Goal: Information Seeking & Learning: Find contact information

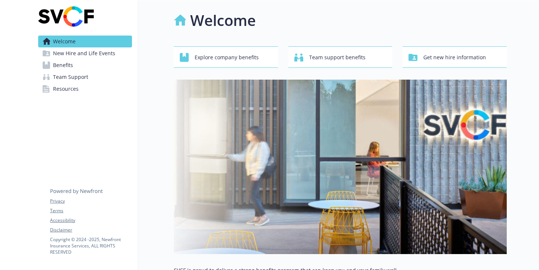
click at [62, 70] on span "Benefits" at bounding box center [63, 65] width 20 height 12
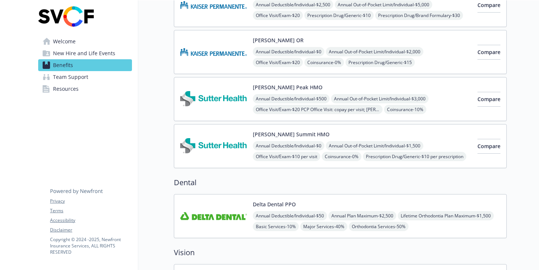
scroll to position [102, 0]
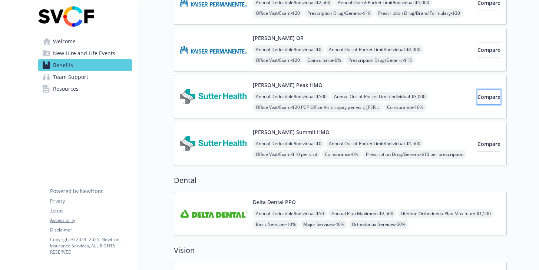
click at [478, 98] on span "Compare" at bounding box center [489, 96] width 23 height 7
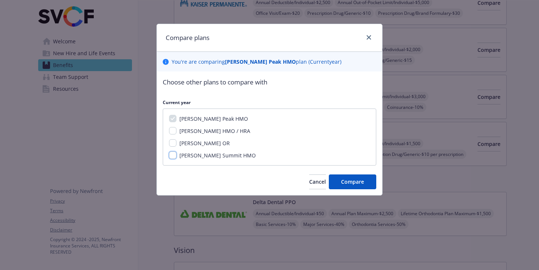
click at [174, 156] on input "[PERSON_NAME] Summit HMO" at bounding box center [172, 155] width 7 height 7
checkbox input "true"
click at [330, 177] on button "Compare" at bounding box center [352, 182] width 47 height 15
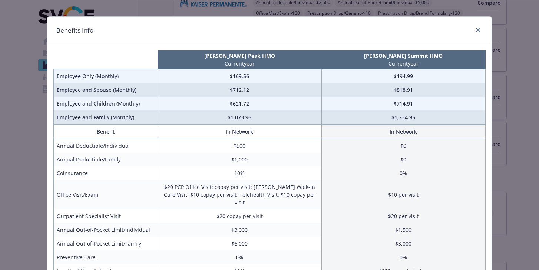
scroll to position [9, 0]
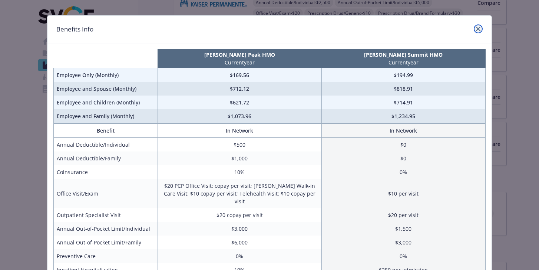
click at [476, 28] on icon "close" at bounding box center [478, 29] width 4 height 4
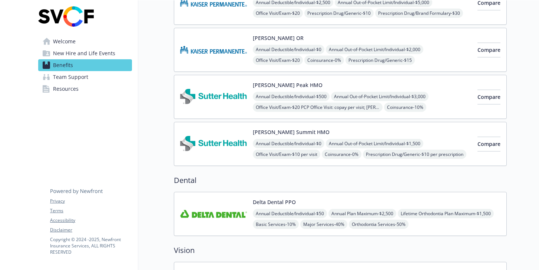
click at [226, 145] on img at bounding box center [213, 144] width 67 height 32
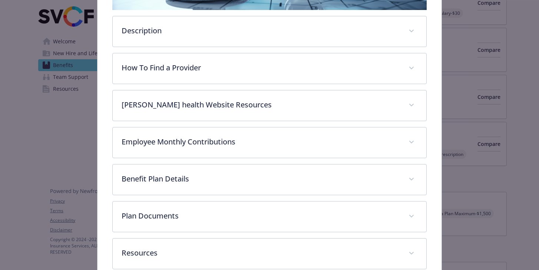
scroll to position [222, 0]
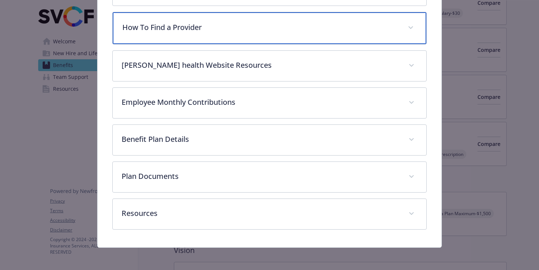
click at [411, 29] on span "details for plan Medical - Sutter Summit HMO - Medical HMO" at bounding box center [411, 28] width 12 height 12
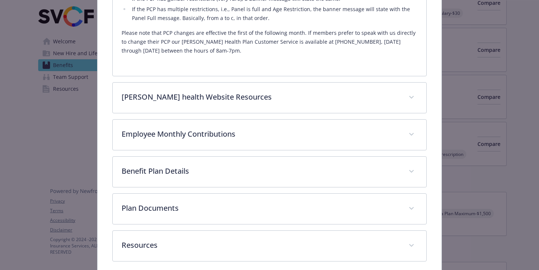
scroll to position [543, 0]
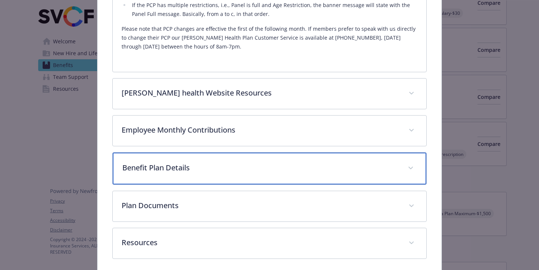
click at [411, 170] on icon "details for plan Medical - Sutter Summit HMO - Medical HMO" at bounding box center [411, 168] width 4 height 3
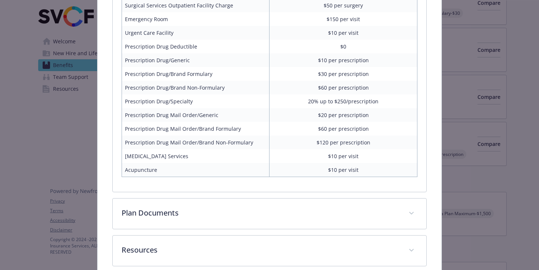
scroll to position [911, 0]
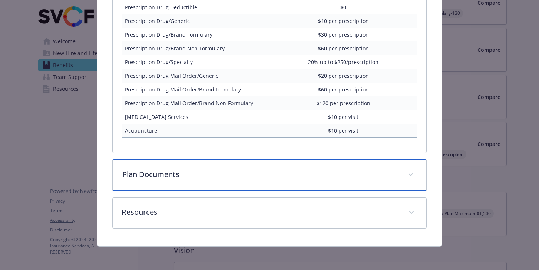
click at [408, 183] on div "Plan Documents" at bounding box center [270, 176] width 314 height 32
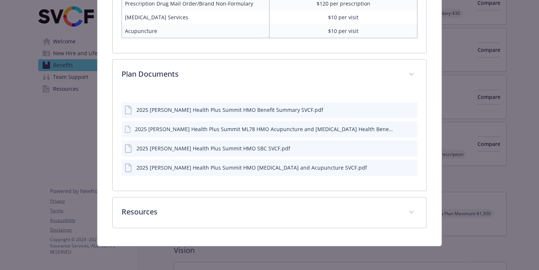
scroll to position [1010, 0]
click at [237, 112] on div "2025 [PERSON_NAME] Health Plus Summit HMO Benefit Summary SVCF.pdf" at bounding box center [230, 110] width 187 height 8
click at [398, 111] on icon "download file" at bounding box center [399, 110] width 6 height 6
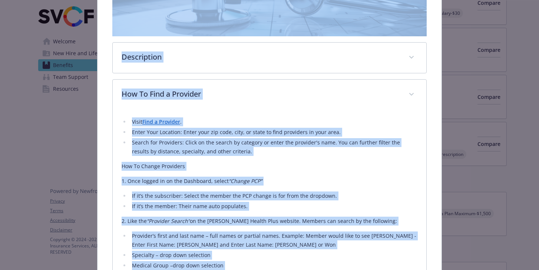
scroll to position [153, 0]
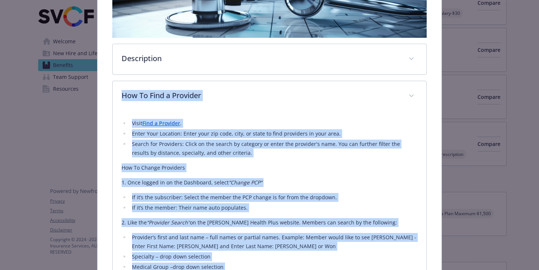
drag, startPoint x: 197, startPoint y: 99, endPoint x: 121, endPoint y: 92, distance: 76.3
click at [121, 92] on div "How To Find a Provider Visit Find a Provider . Enter Your Location: Enter your …" at bounding box center [269, 271] width 315 height 381
copy div "Lor Ip Dolo s Ametcons Adipi Elit s Doeiusmo . Tempo Inci Utlabore: Etdol magn …"
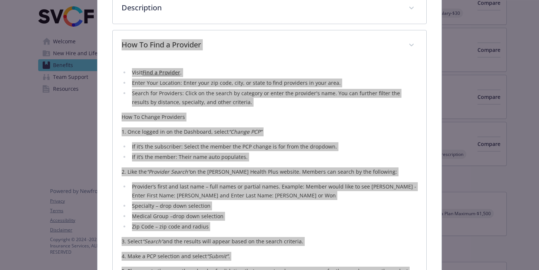
scroll to position [204, 0]
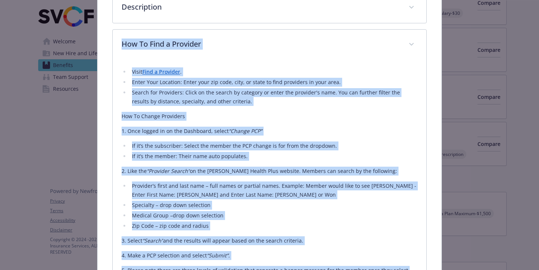
click at [262, 80] on li "Enter Your Location: Enter your zip code, city, or state to find providers in y…" at bounding box center [274, 82] width 288 height 9
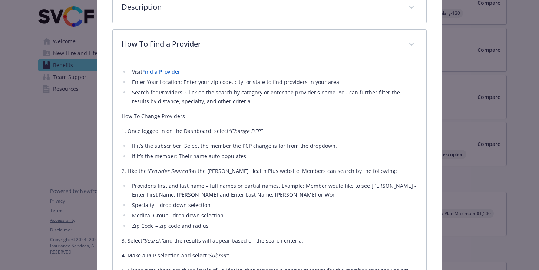
click at [166, 70] on link "Find a Provider" at bounding box center [161, 71] width 38 height 7
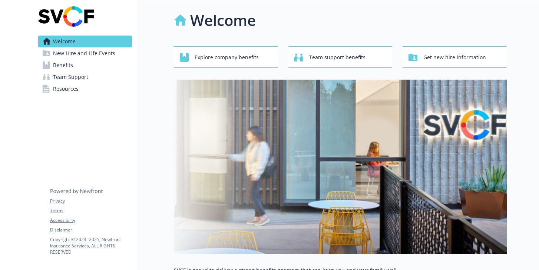
click at [70, 67] on span "Benefits" at bounding box center [63, 65] width 20 height 12
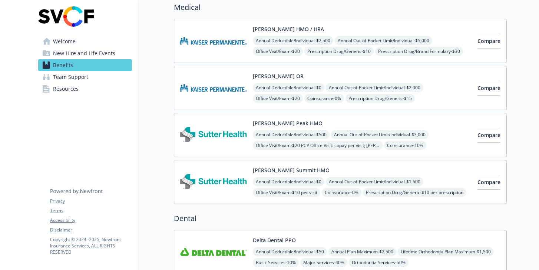
scroll to position [71, 0]
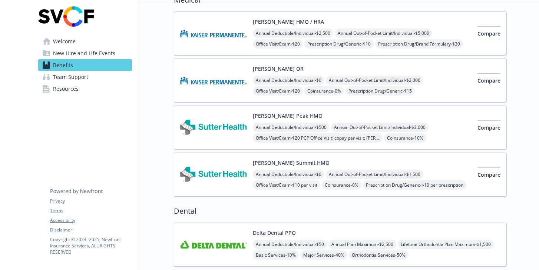
click at [291, 163] on button "[PERSON_NAME] Summit HMO" at bounding box center [291, 163] width 77 height 8
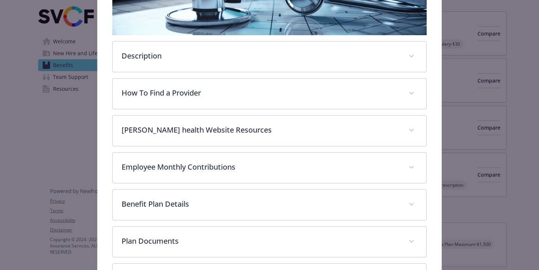
scroll to position [164, 0]
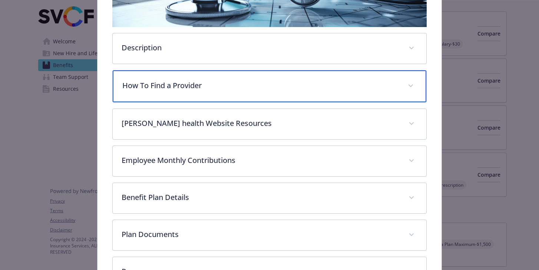
click at [416, 86] on span "details for plan Medical - Sutter Summit HMO - Medical HMO" at bounding box center [411, 86] width 12 height 12
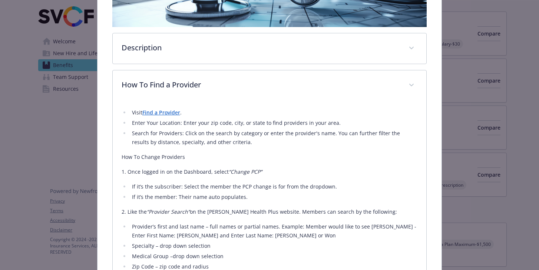
click at [163, 115] on link "Find a Provider" at bounding box center [161, 112] width 38 height 7
